Goal: Check status: Check status

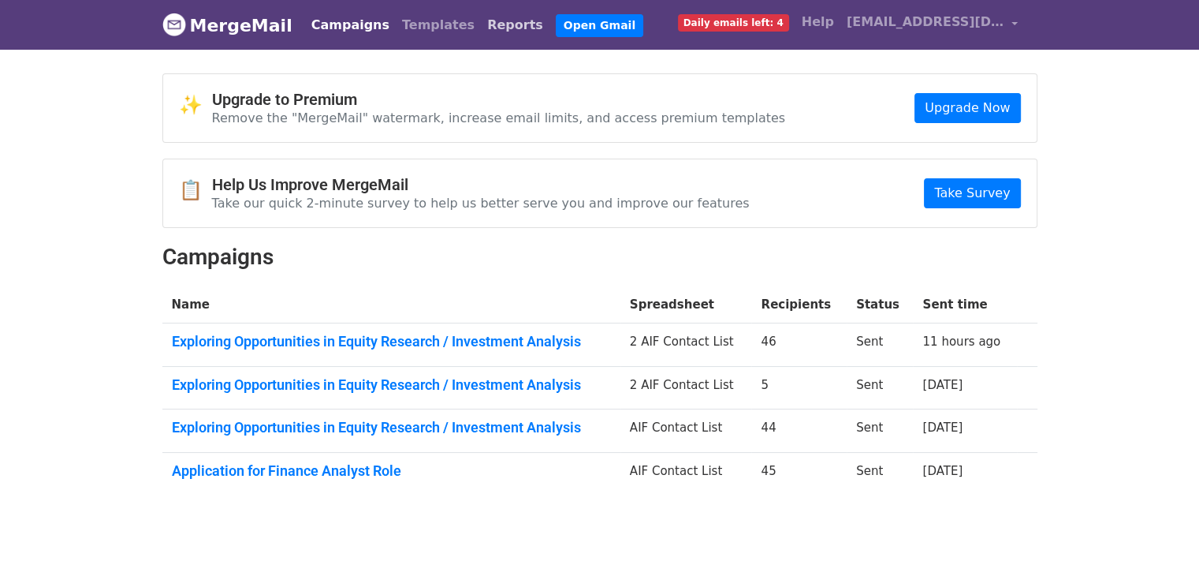
click at [481, 20] on link "Reports" at bounding box center [515, 25] width 69 height 32
click at [481, 26] on link "Reports" at bounding box center [515, 25] width 69 height 32
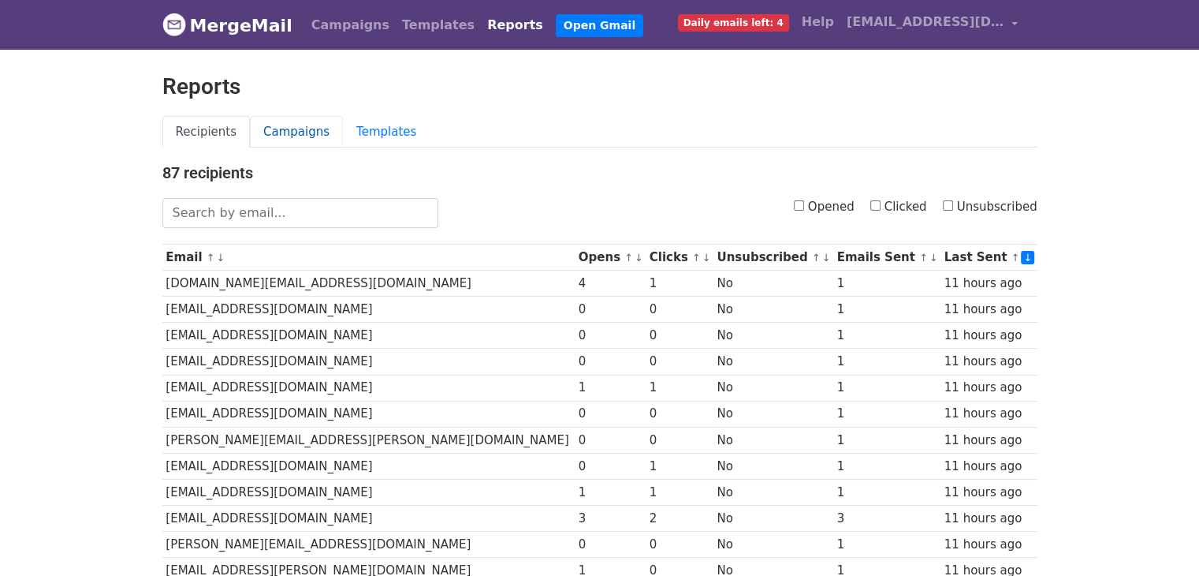
click at [306, 136] on link "Campaigns" at bounding box center [296, 132] width 93 height 32
click at [284, 130] on link "Campaigns" at bounding box center [296, 132] width 93 height 32
click at [286, 124] on link "Campaigns" at bounding box center [296, 132] width 93 height 32
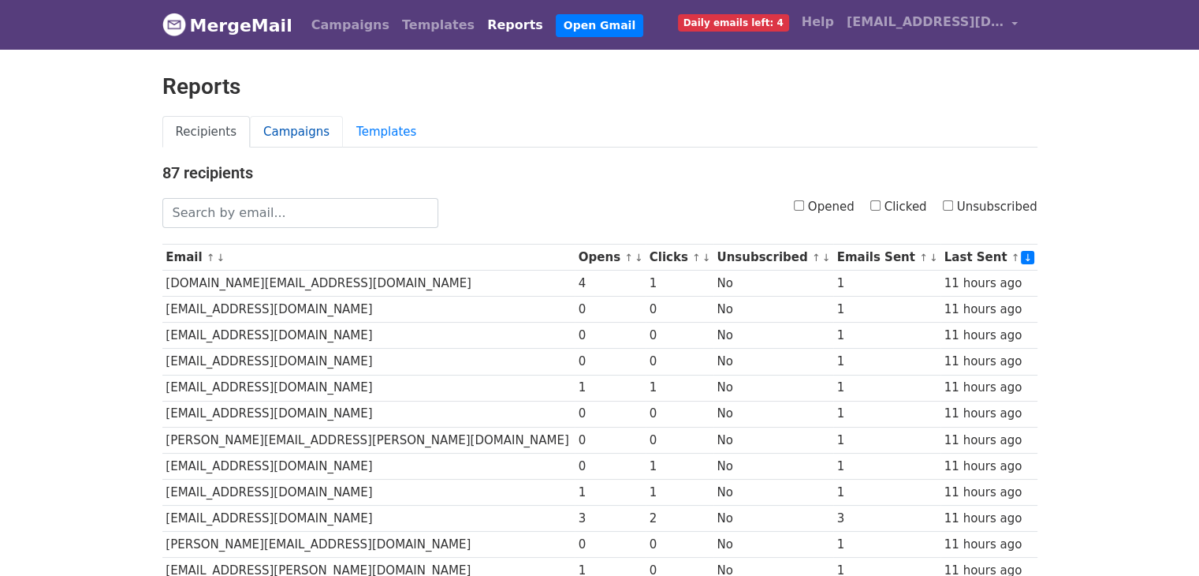
click at [285, 134] on link "Campaigns" at bounding box center [296, 132] width 93 height 32
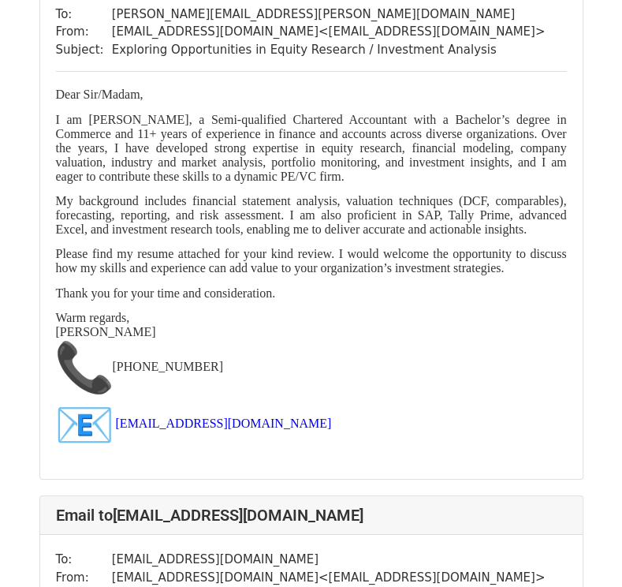
scroll to position [2917, 0]
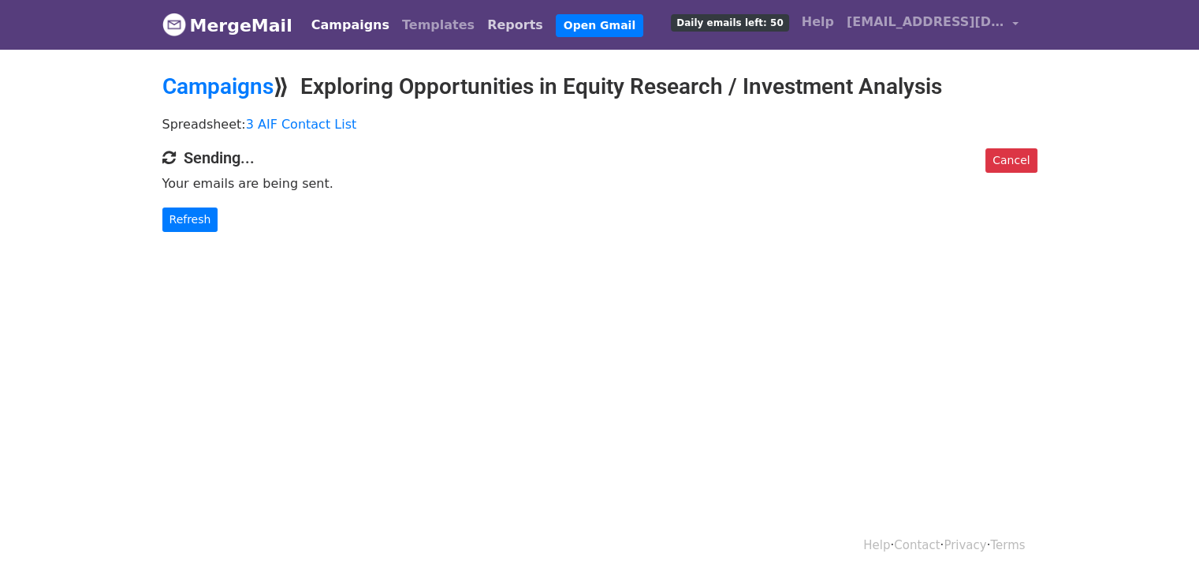
click at [481, 26] on link "Reports" at bounding box center [515, 25] width 69 height 32
click at [203, 212] on link "Refresh" at bounding box center [190, 219] width 56 height 24
click at [203, 216] on link "Refresh" at bounding box center [190, 219] width 56 height 24
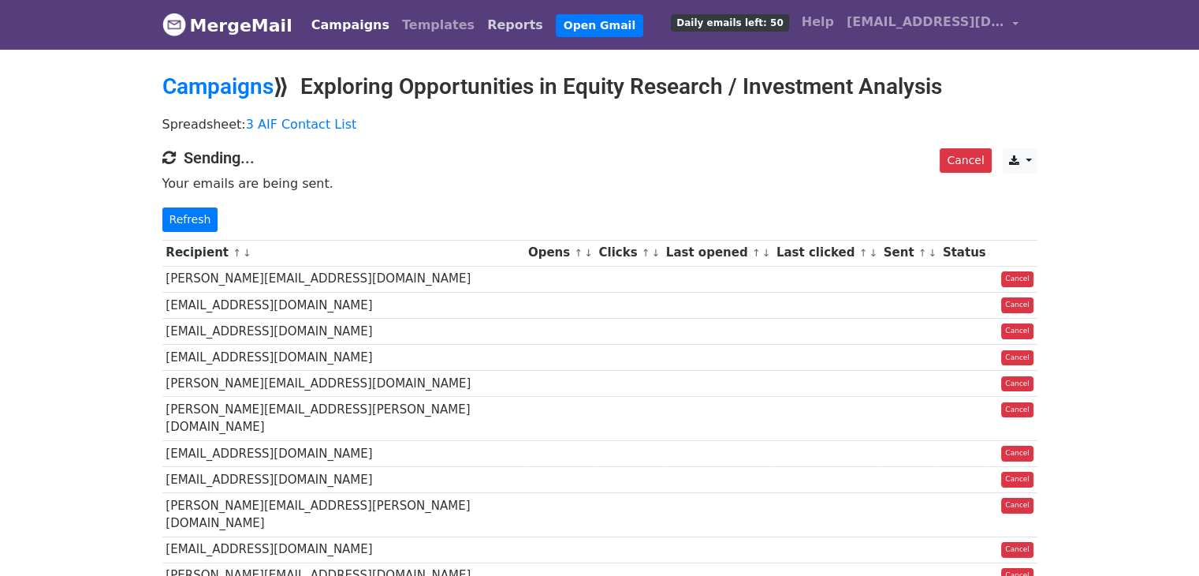
click at [481, 20] on link "Reports" at bounding box center [515, 25] width 69 height 32
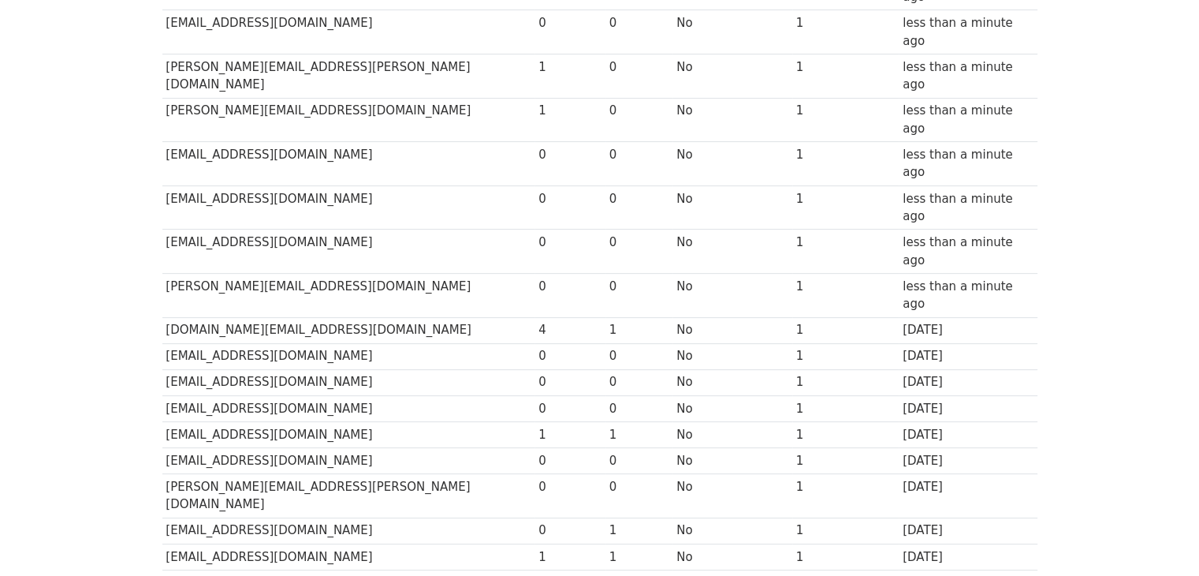
scroll to position [703, 0]
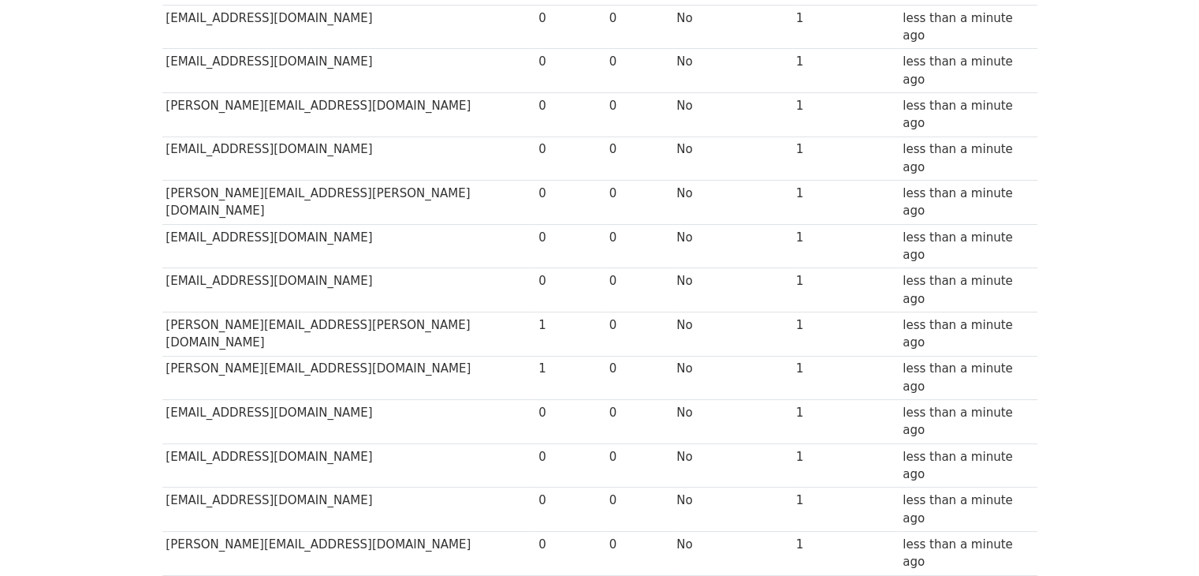
scroll to position [151, 0]
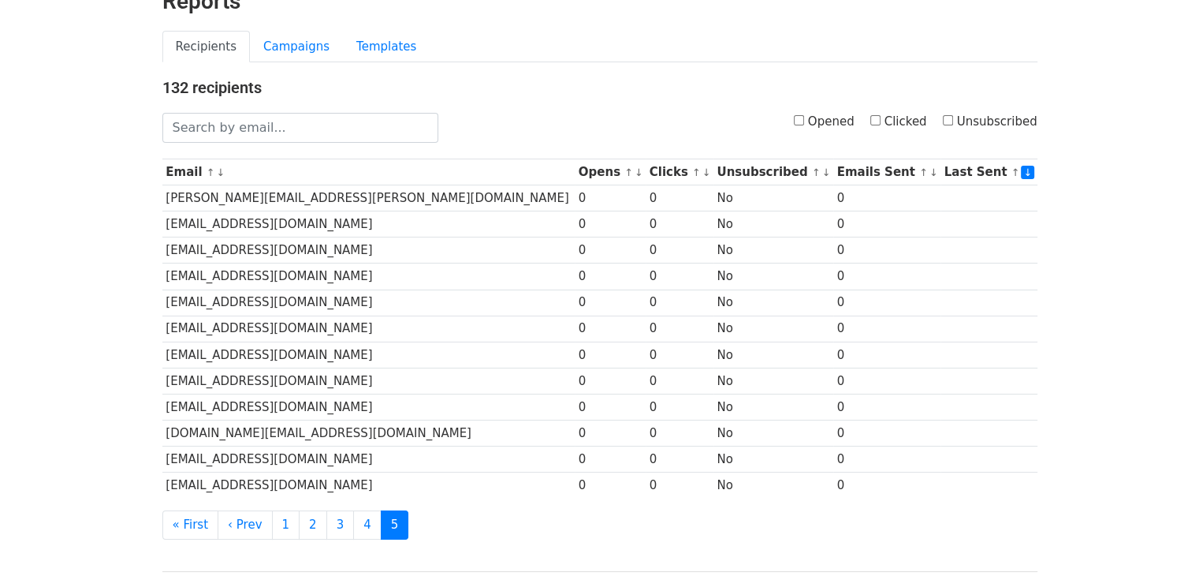
scroll to position [236, 0]
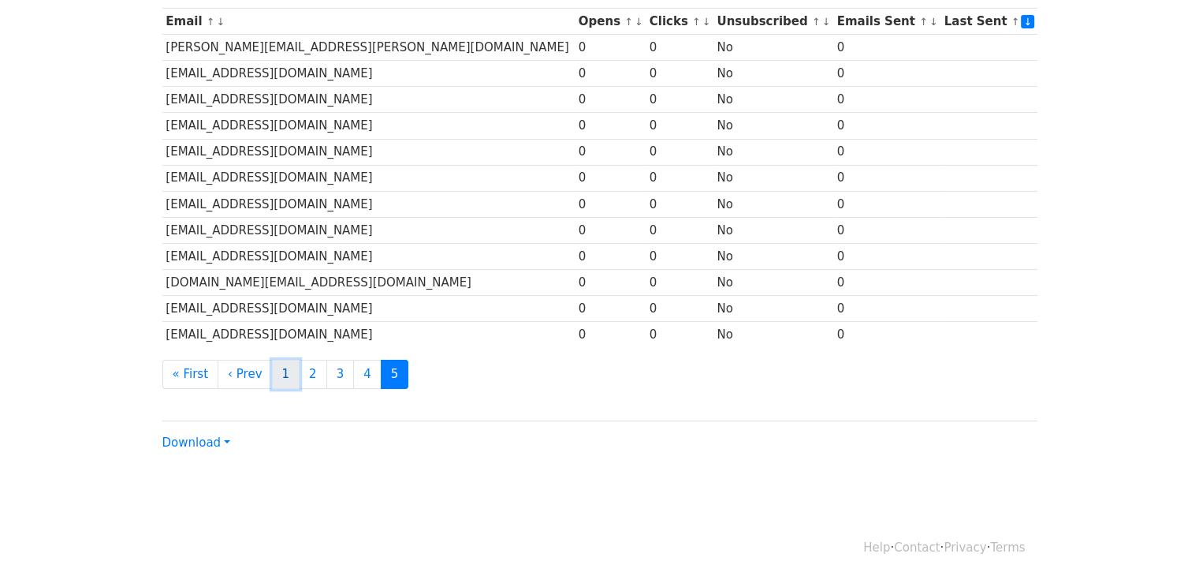
click at [278, 372] on link "1" at bounding box center [286, 374] width 28 height 29
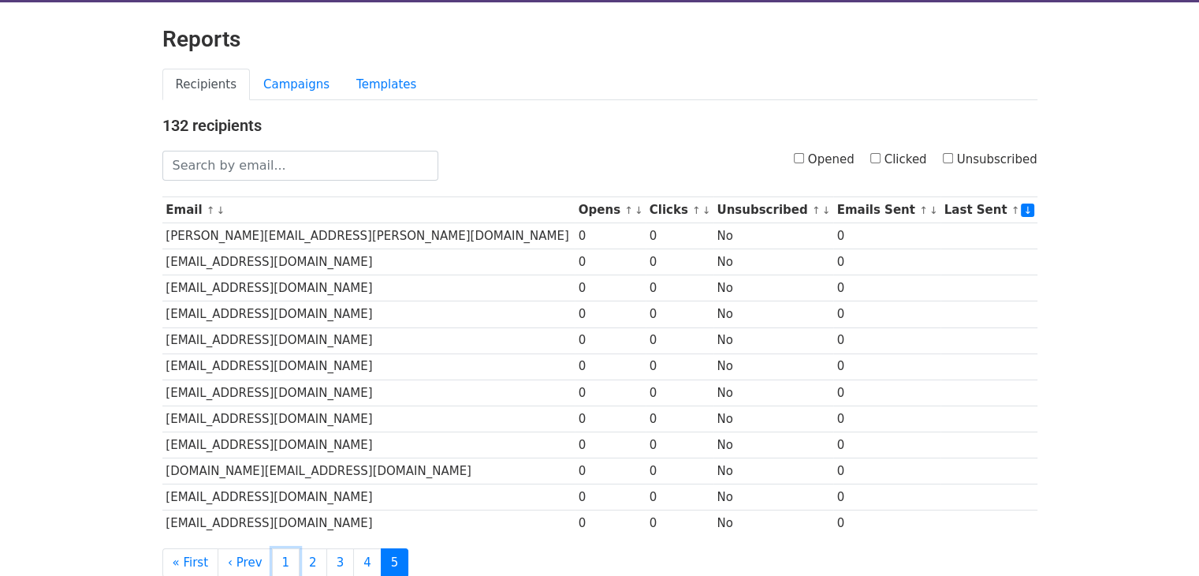
scroll to position [0, 0]
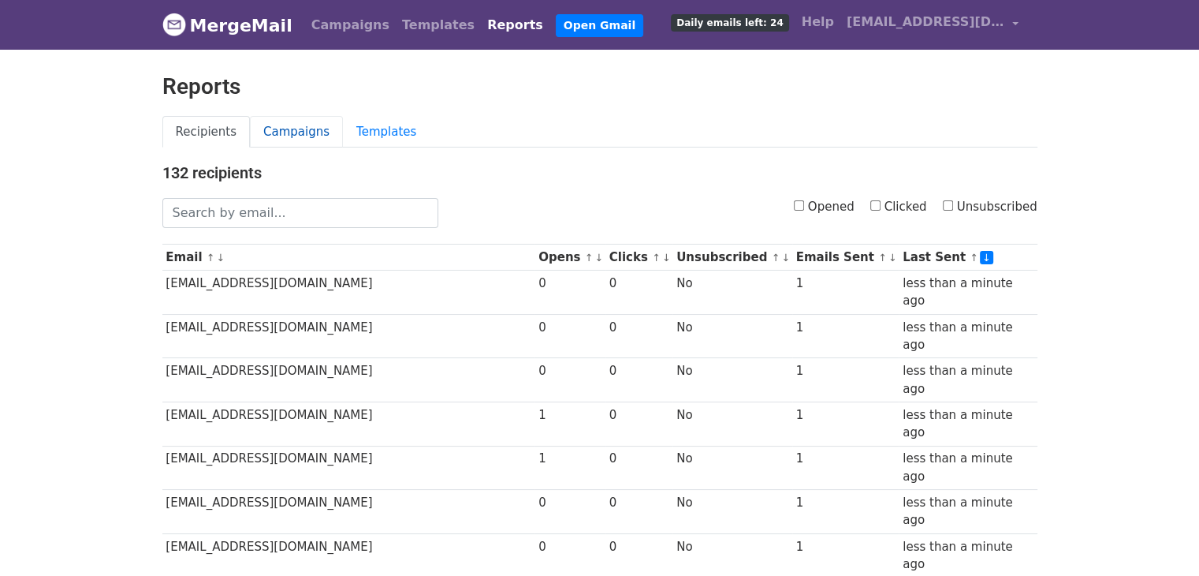
click at [279, 126] on link "Campaigns" at bounding box center [296, 132] width 93 height 32
